Goal: Information Seeking & Learning: Check status

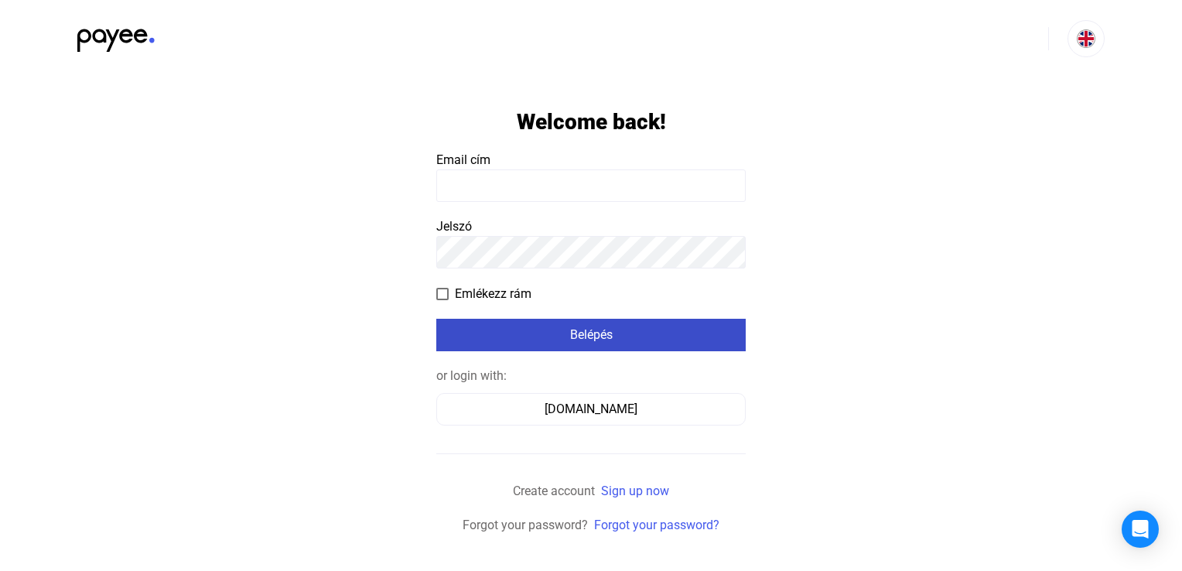
type input "**********"
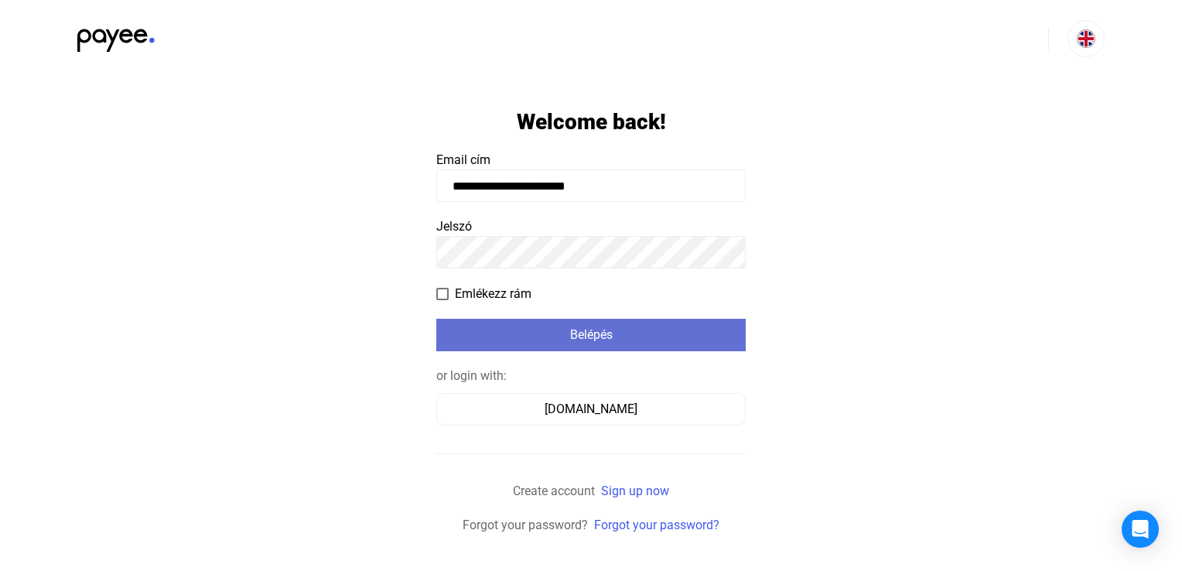
click at [532, 330] on div "Belépés" at bounding box center [591, 335] width 300 height 19
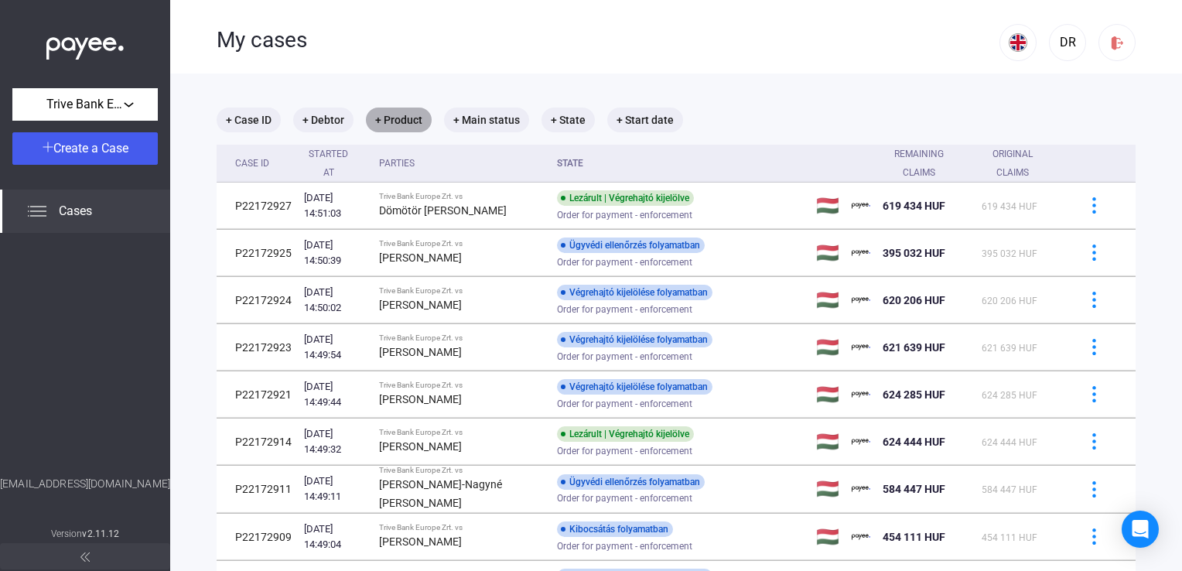
click at [395, 123] on mat-chip "+ Product" at bounding box center [399, 120] width 66 height 25
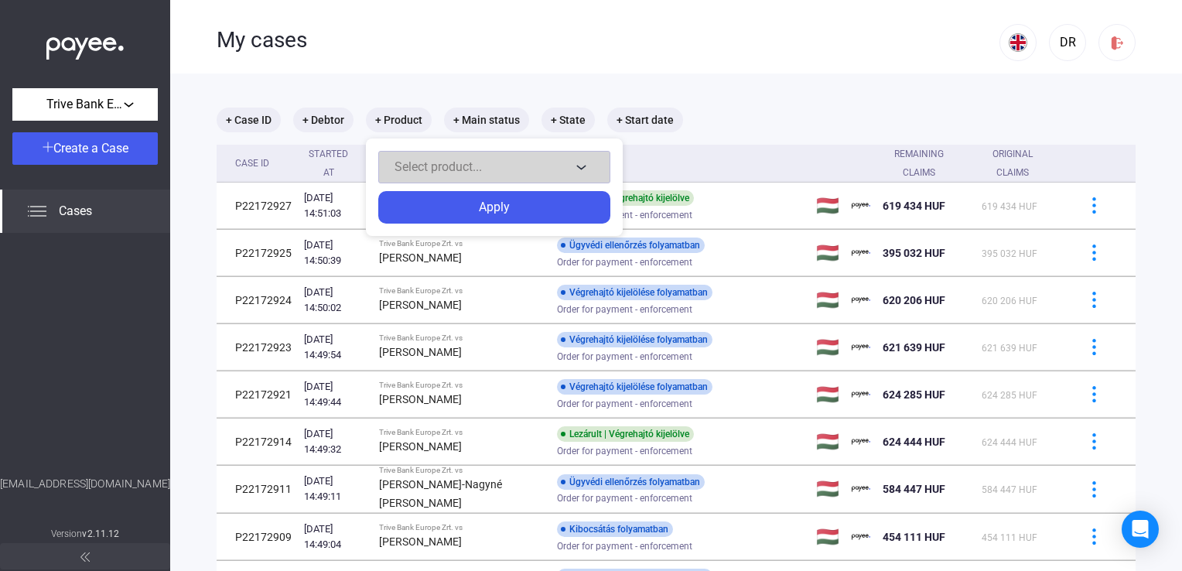
click at [414, 175] on div "Select product..." at bounding box center [483, 167] width 176 height 19
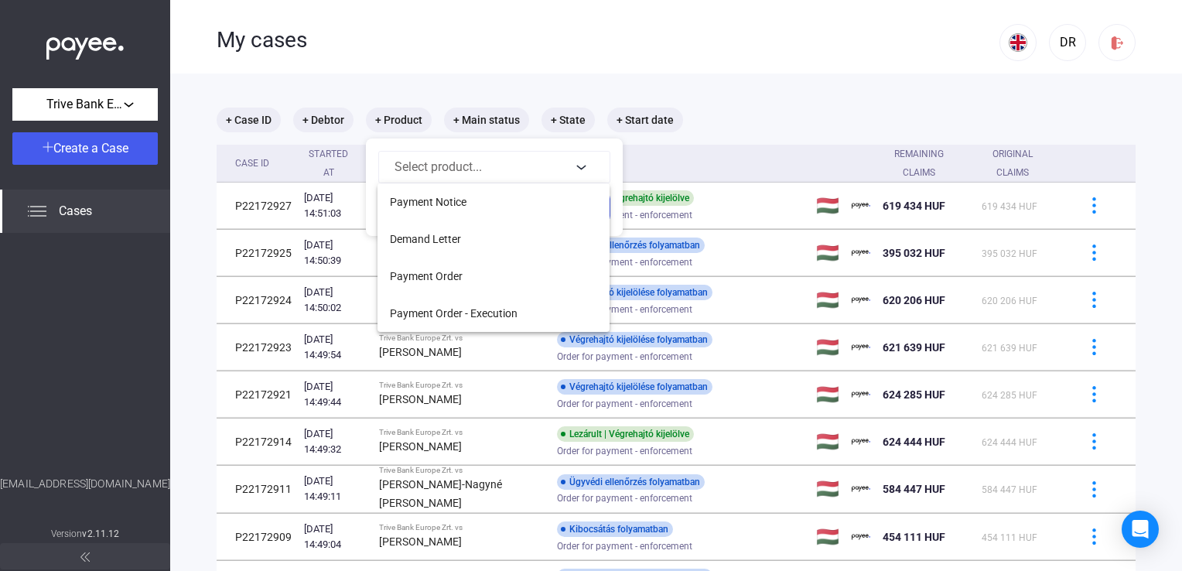
click at [440, 309] on span "Payment Order - Execution" at bounding box center [454, 313] width 128 height 19
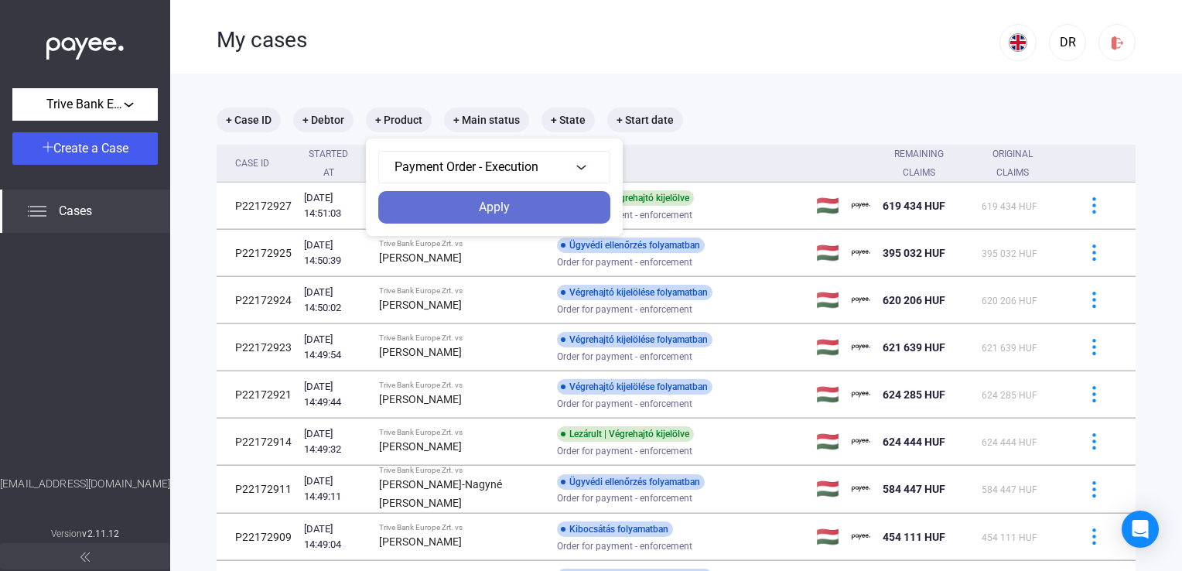
click at [466, 210] on div "Apply" at bounding box center [494, 207] width 223 height 19
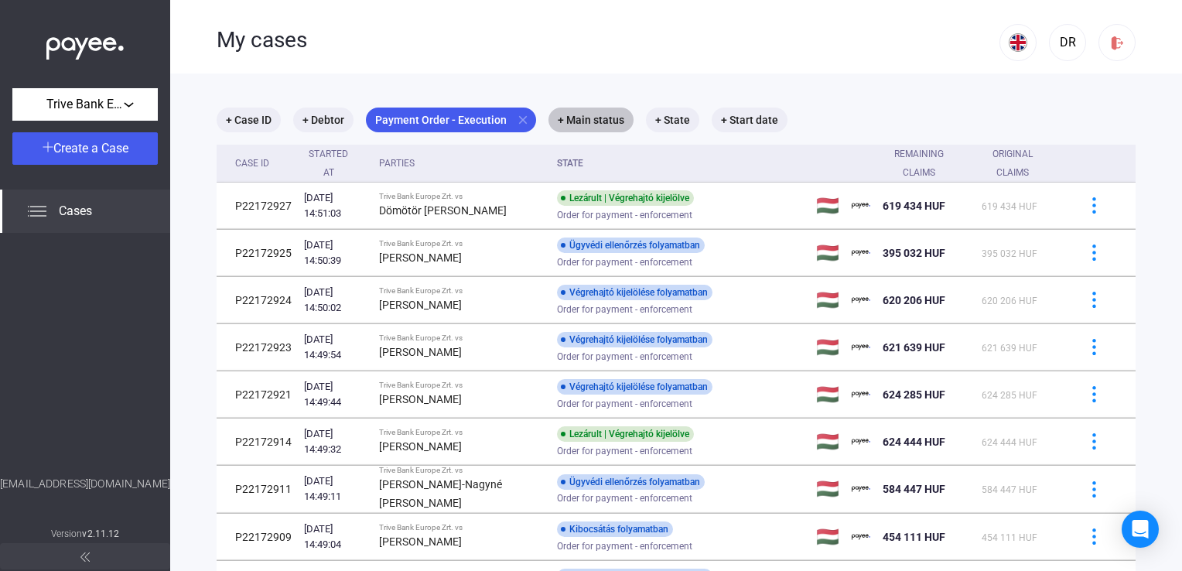
click at [570, 123] on mat-chip "+ Main status" at bounding box center [591, 120] width 85 height 25
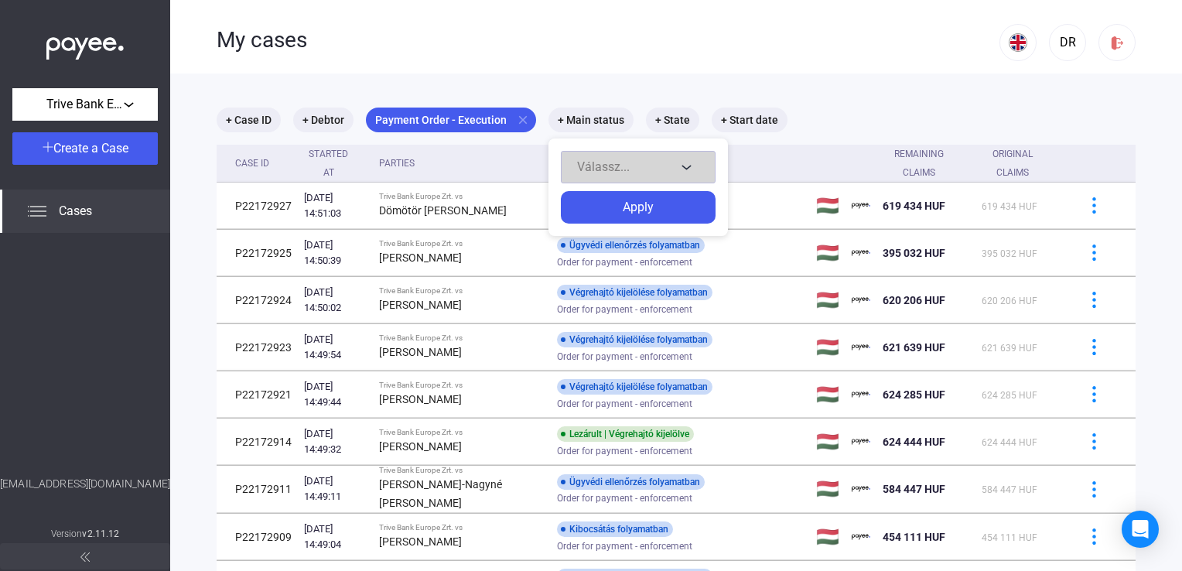
click at [584, 164] on span "Válassz..." at bounding box center [603, 166] width 53 height 15
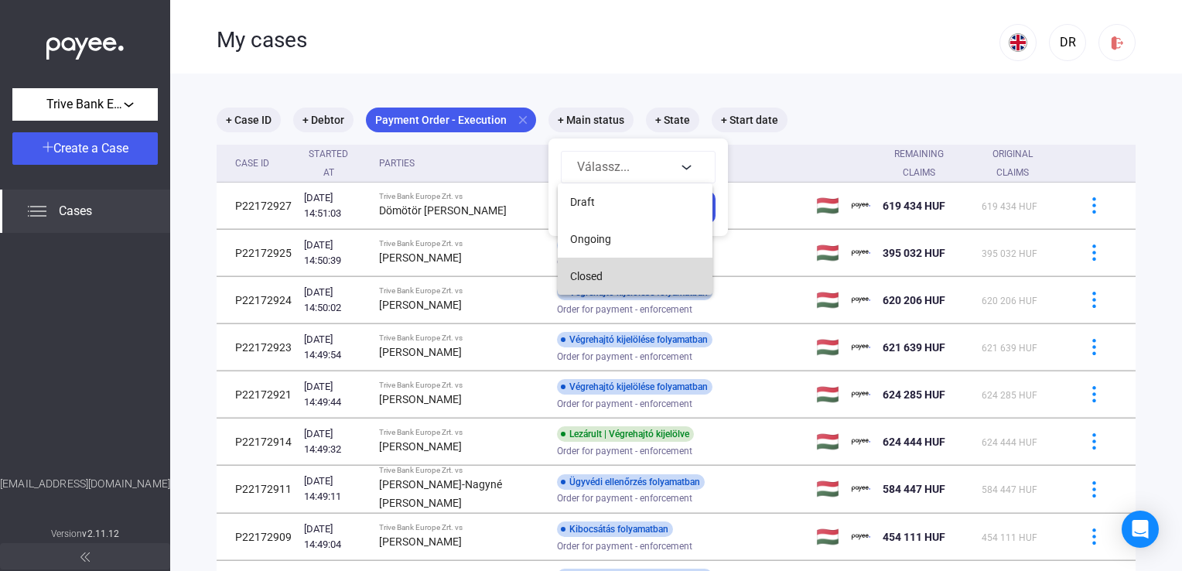
click at [600, 289] on button "Closed" at bounding box center [635, 276] width 155 height 37
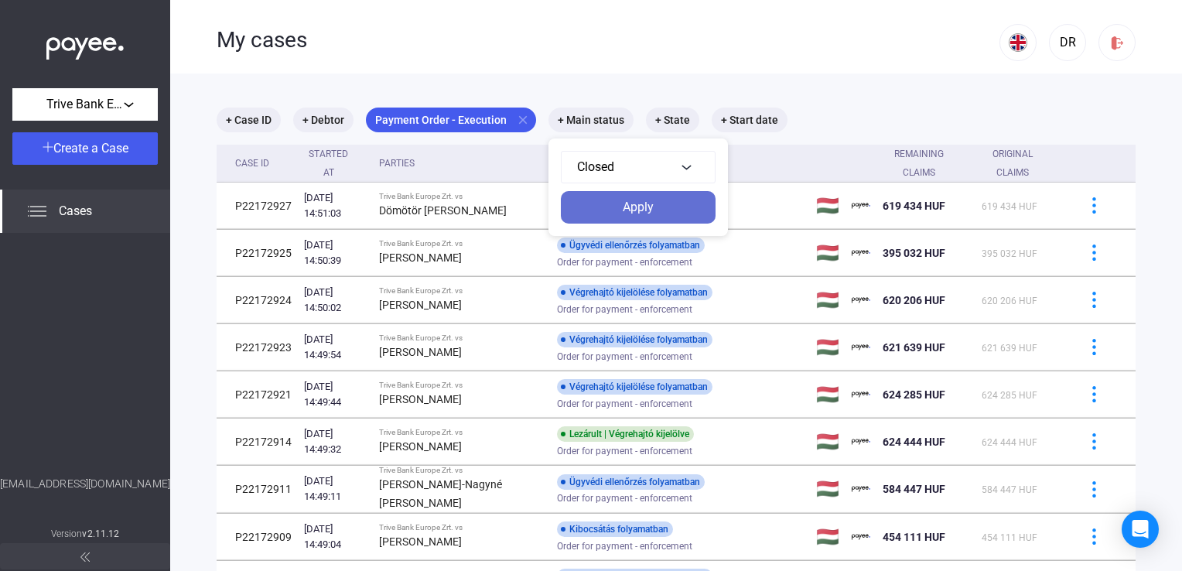
click at [602, 203] on div "Apply" at bounding box center [638, 207] width 145 height 19
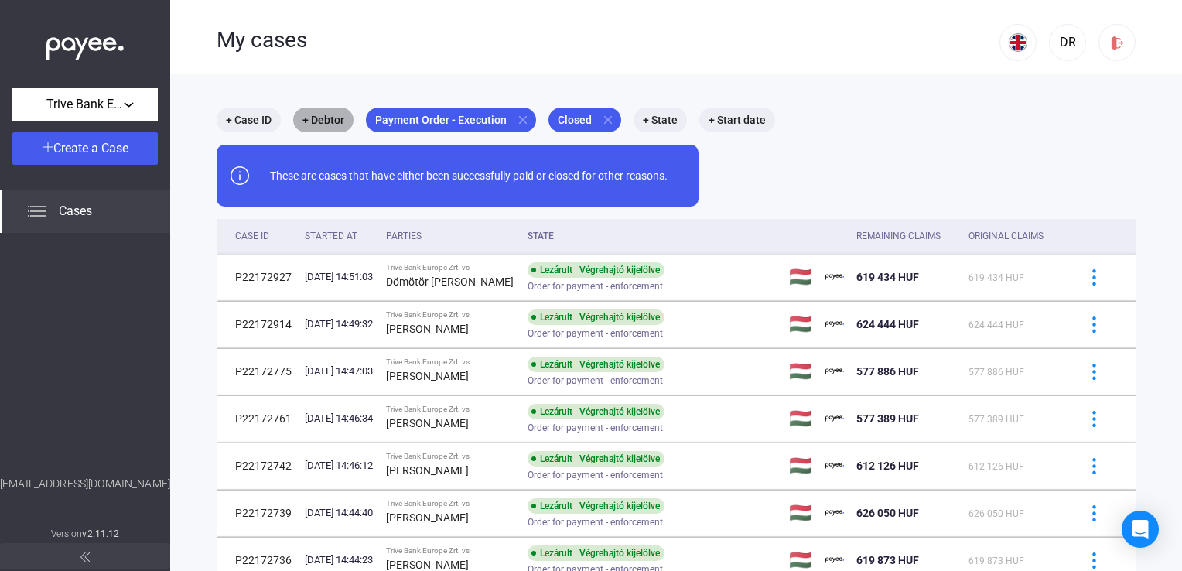
click at [331, 124] on mat-chip "+ Debtor" at bounding box center [323, 120] width 60 height 25
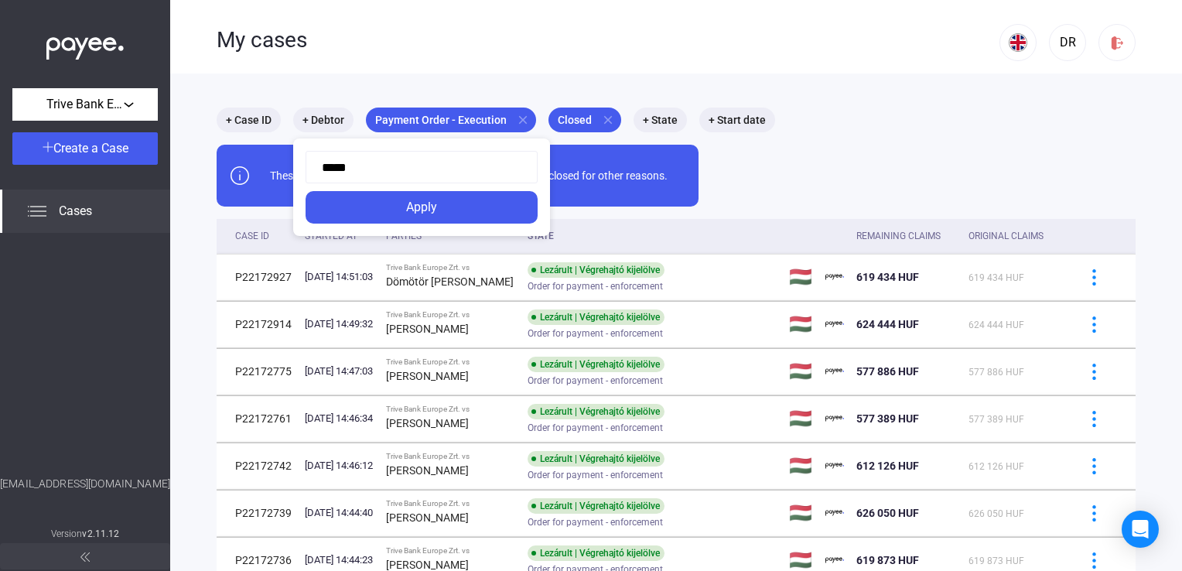
type input "******"
click button "Apply" at bounding box center [422, 207] width 232 height 32
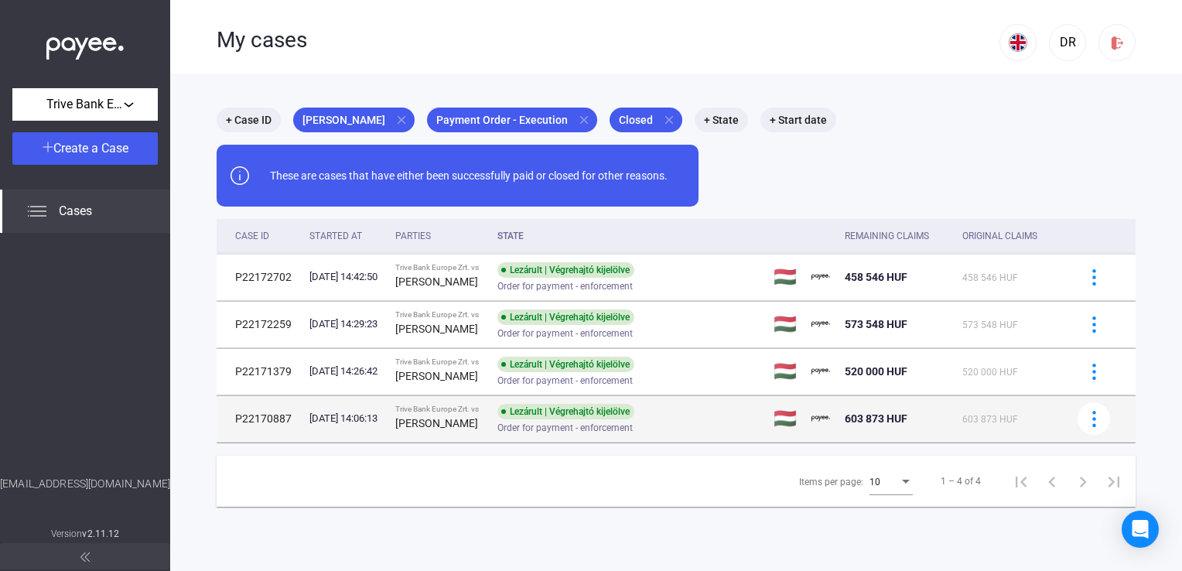
click at [462, 433] on td "Trive Bank Europe Zrt. vs [PERSON_NAME]" at bounding box center [440, 418] width 102 height 46
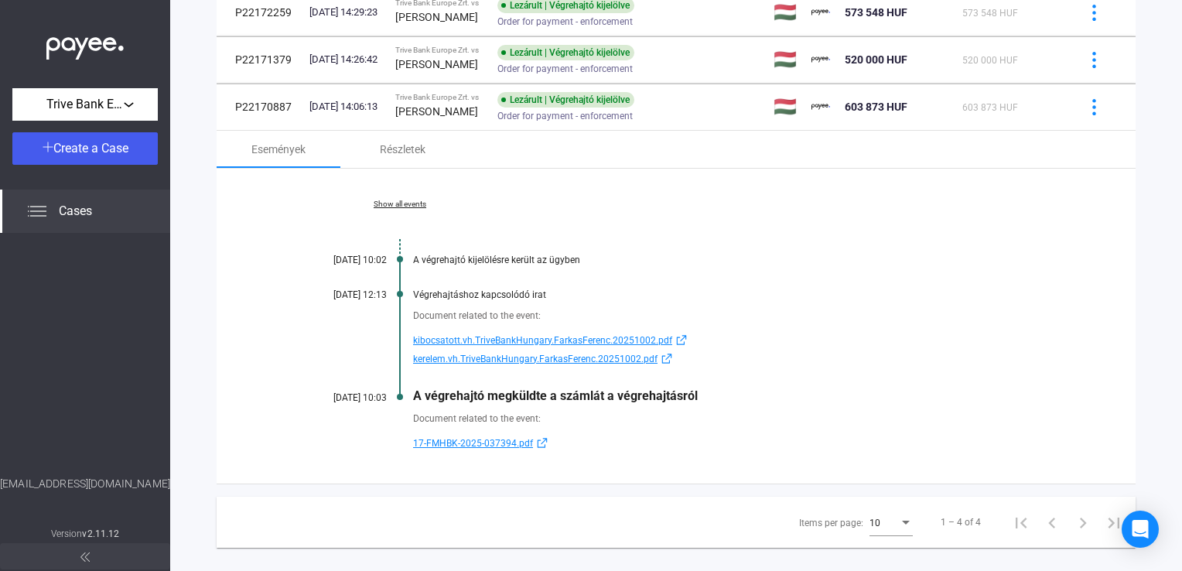
scroll to position [313, 0]
click at [465, 338] on span "kibocsatott.vh.TriveBankHungary.FarkasFerenc.20251002.pdf" at bounding box center [542, 339] width 259 height 19
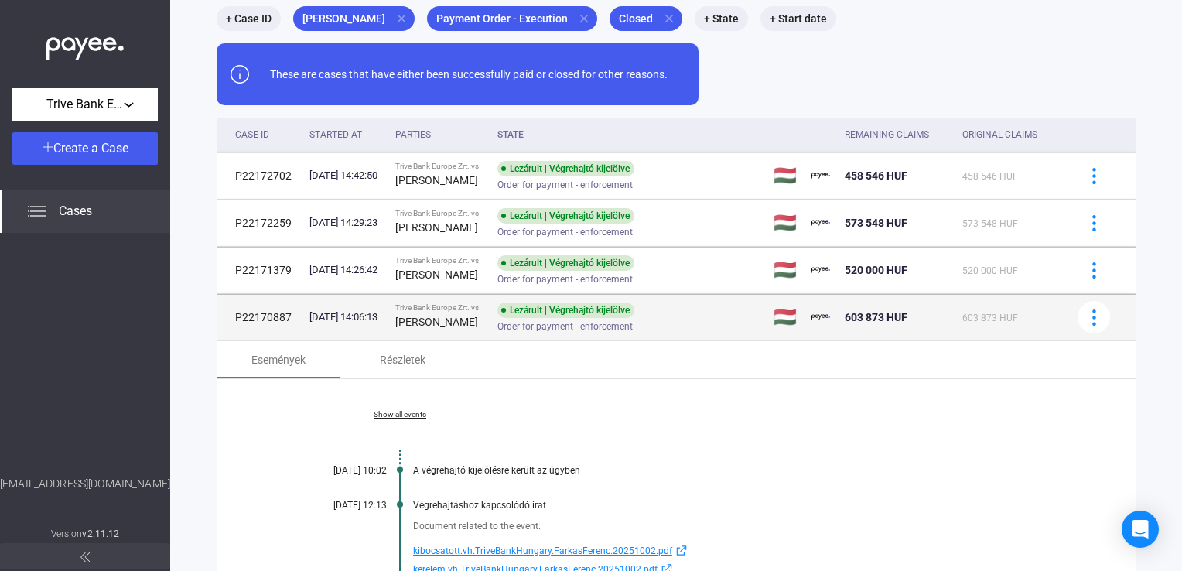
scroll to position [0, 0]
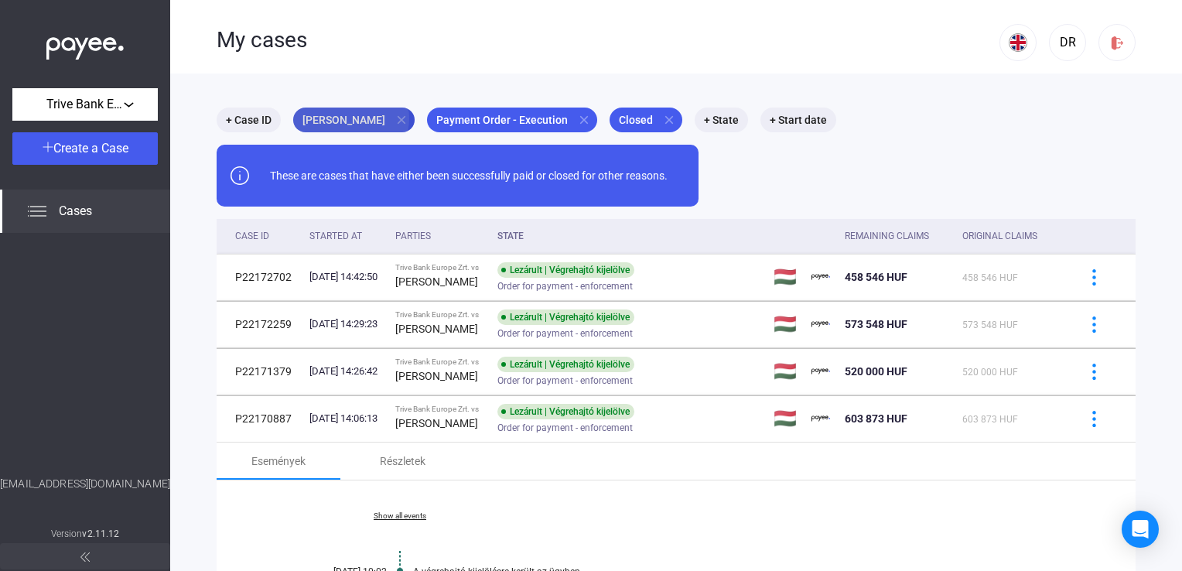
click at [395, 118] on mat-icon "close" at bounding box center [402, 120] width 14 height 14
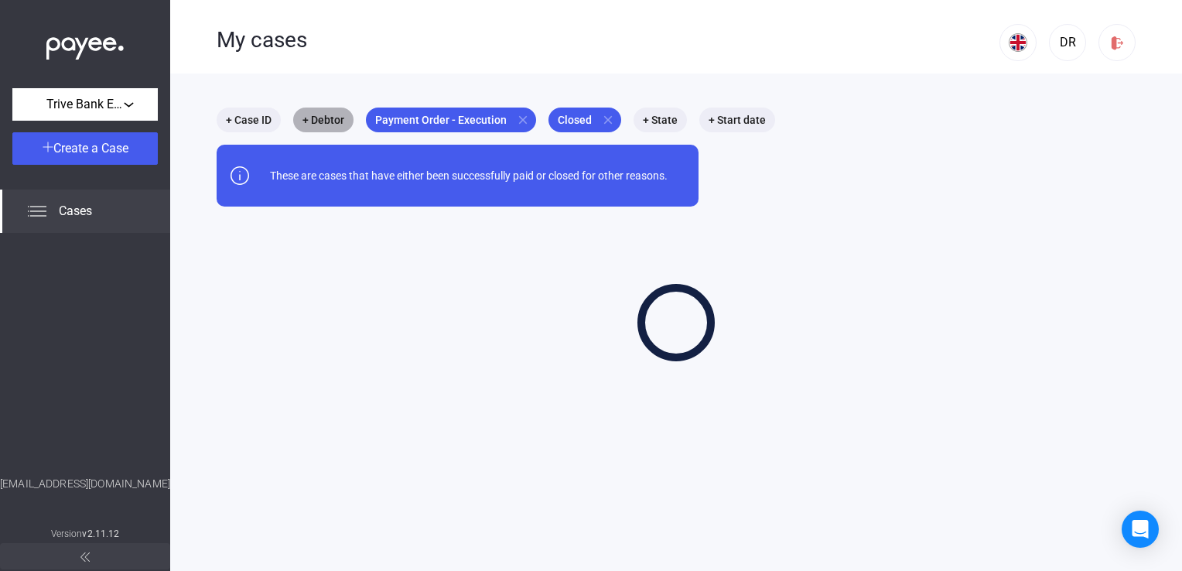
click at [326, 119] on mat-chip "+ Debtor" at bounding box center [323, 120] width 60 height 25
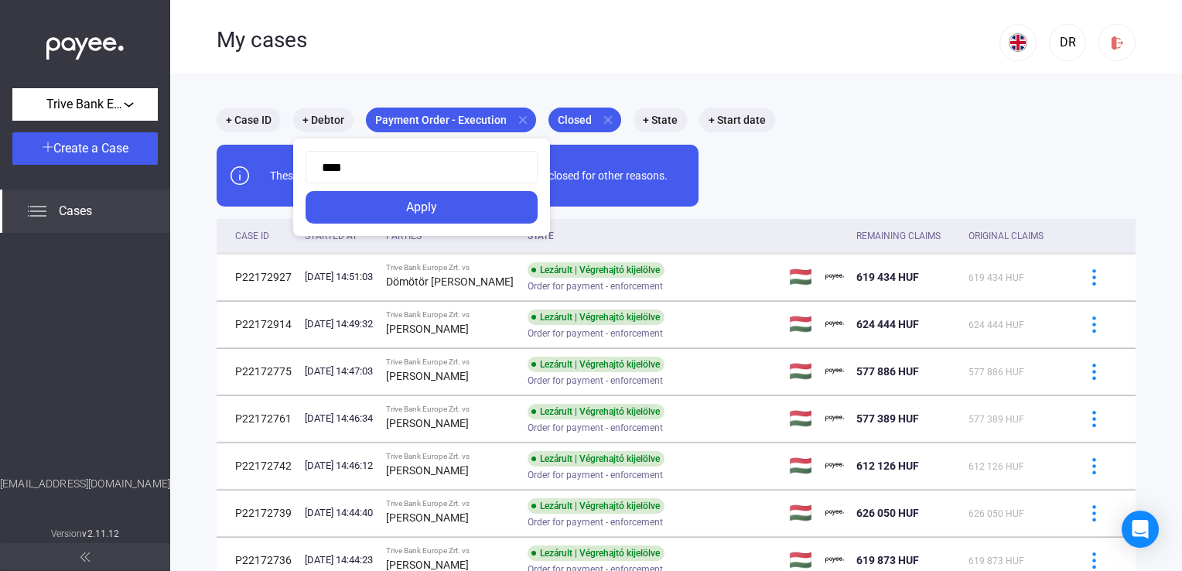
type input "*****"
click button "Apply" at bounding box center [422, 207] width 232 height 32
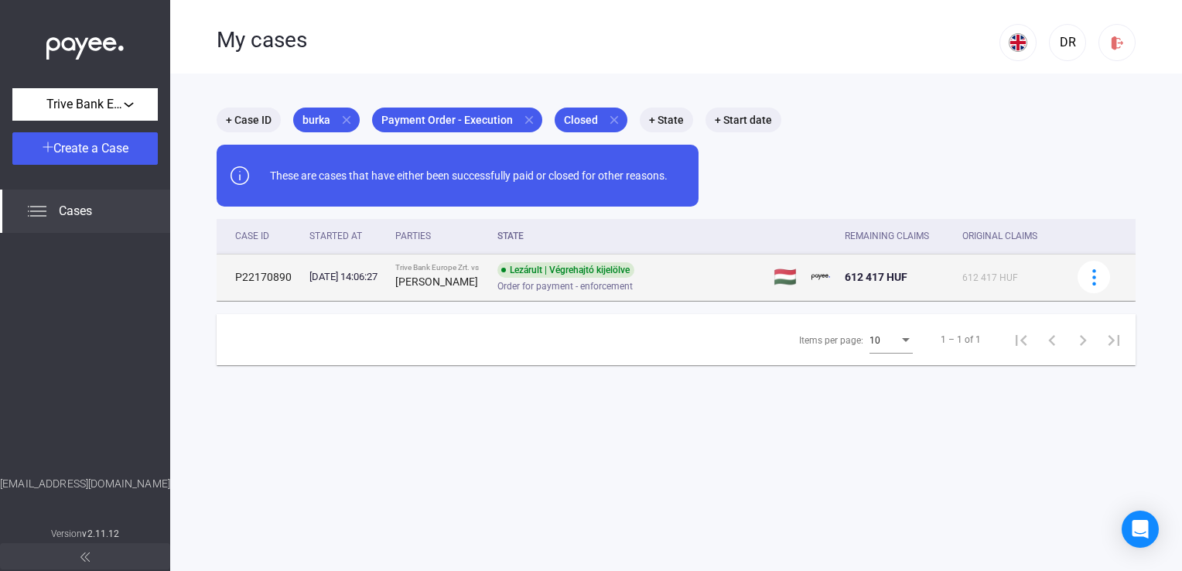
click at [463, 277] on strong "[PERSON_NAME]" at bounding box center [436, 281] width 83 height 12
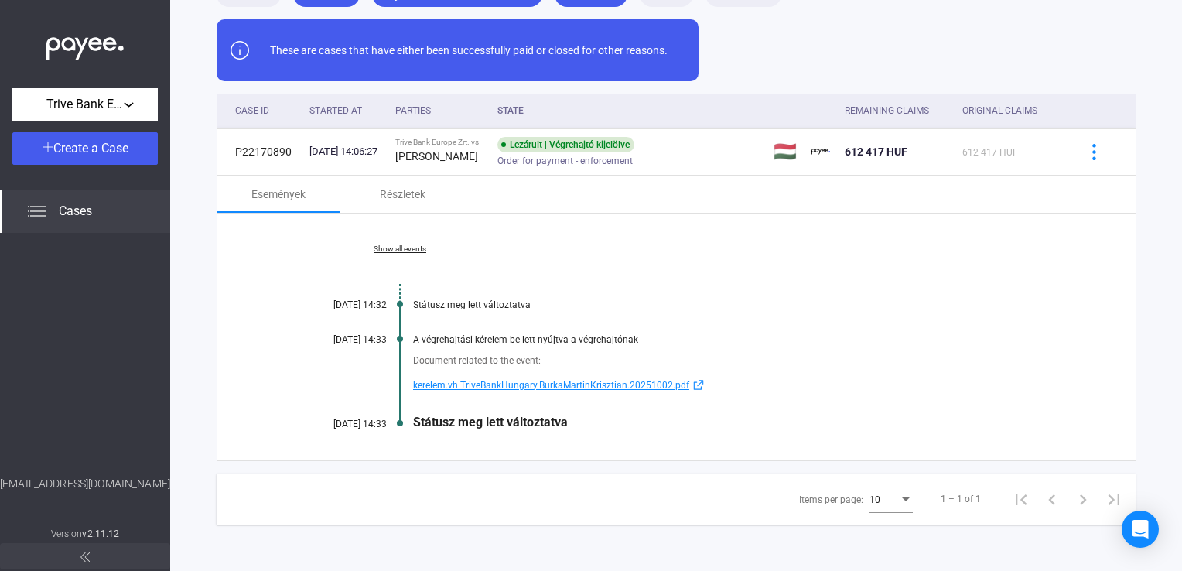
scroll to position [50, 0]
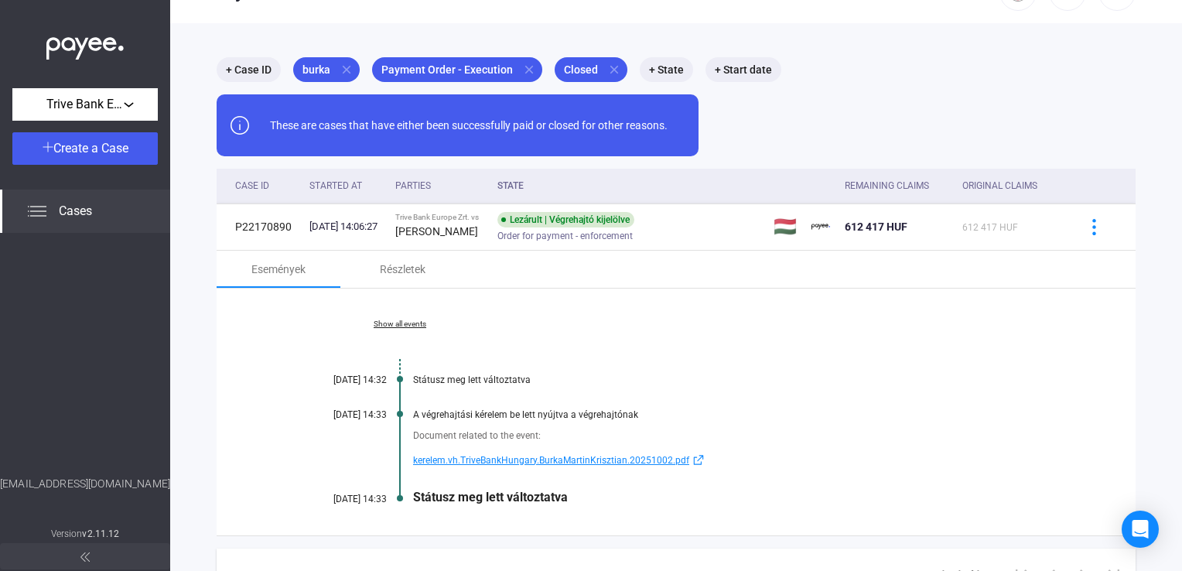
click at [415, 329] on link "Show all events" at bounding box center [400, 324] width 212 height 9
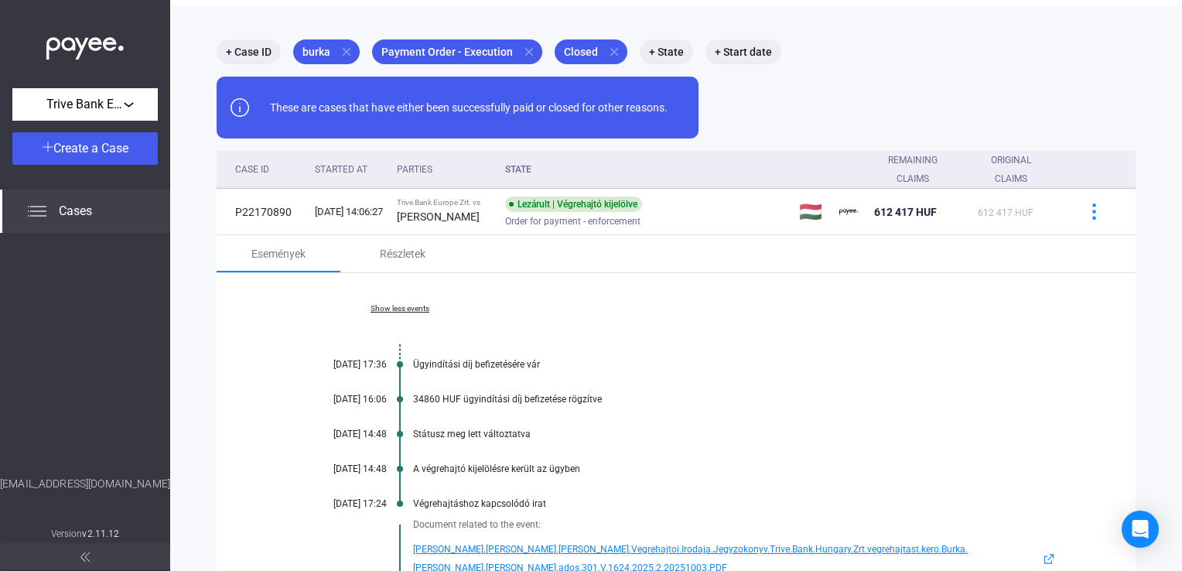
scroll to position [0, 0]
